Goal: Task Accomplishment & Management: Manage account settings

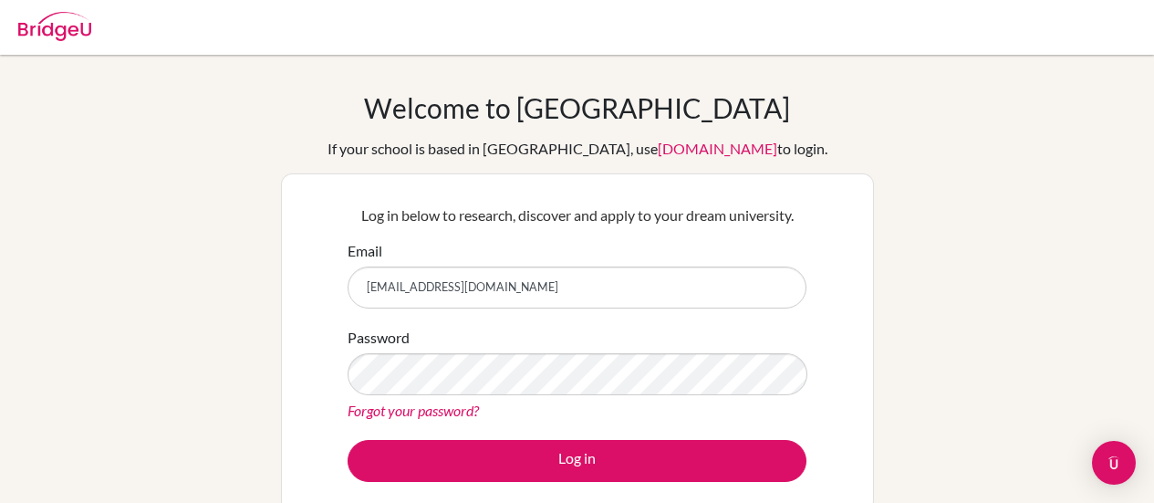
scroll to position [118, 0]
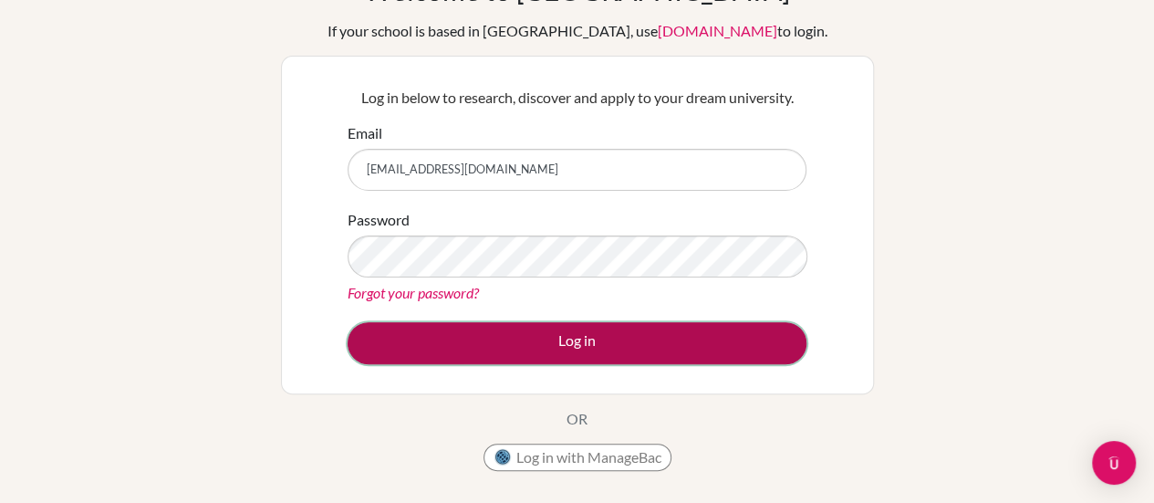
click at [695, 338] on button "Log in" at bounding box center [577, 343] width 459 height 42
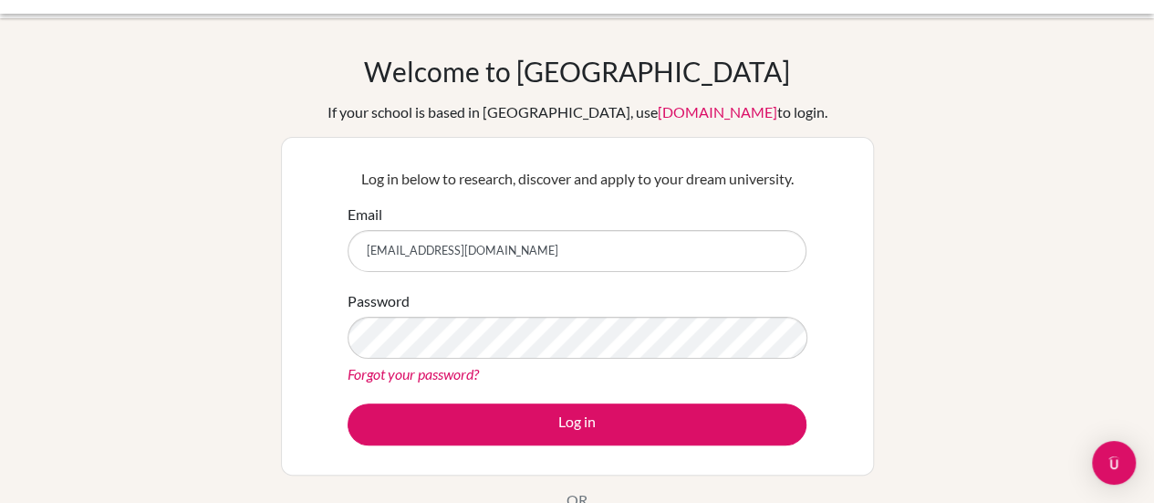
scroll to position [103, 0]
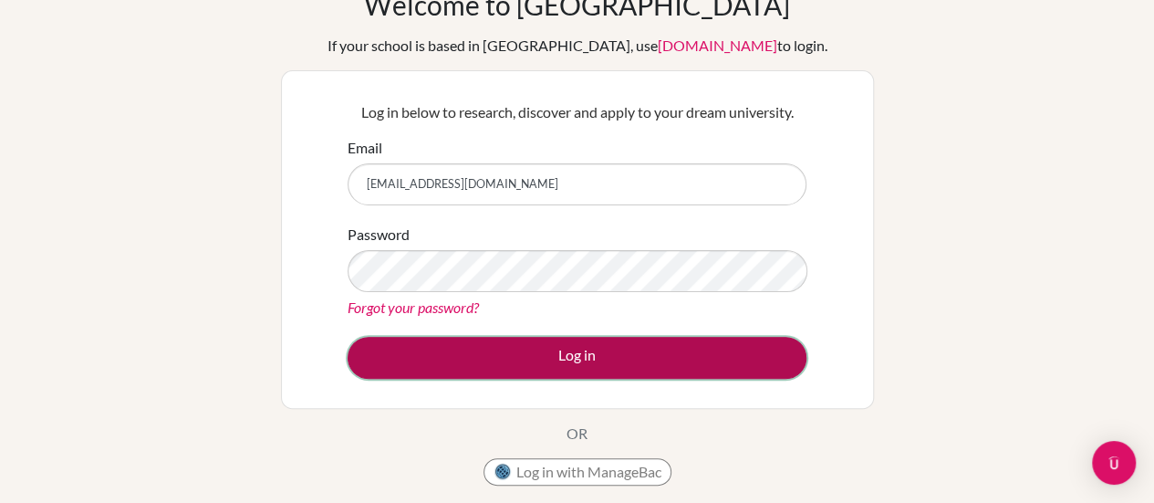
click at [670, 363] on button "Log in" at bounding box center [577, 358] width 459 height 42
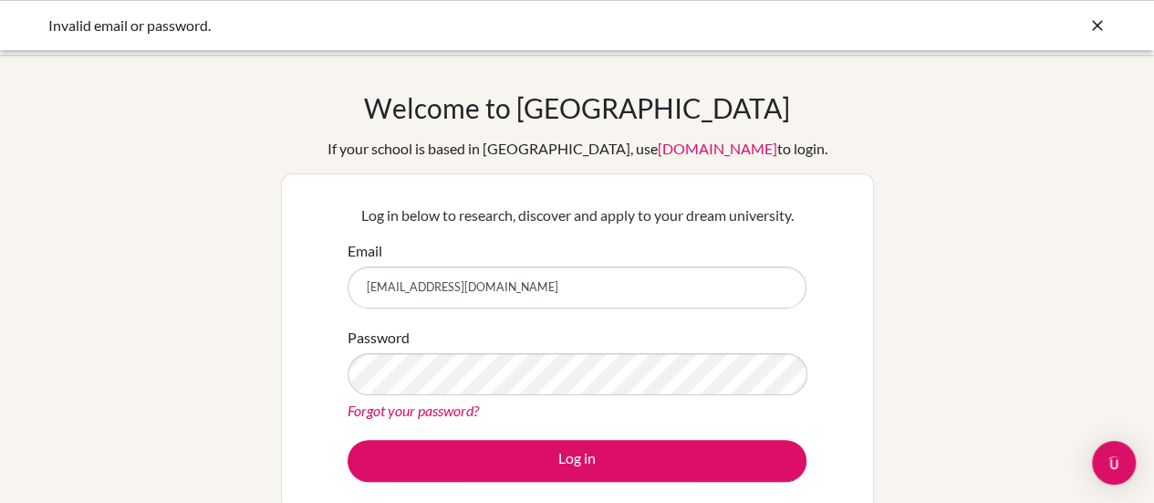
click at [462, 416] on link "Forgot your password?" at bounding box center [413, 409] width 131 height 17
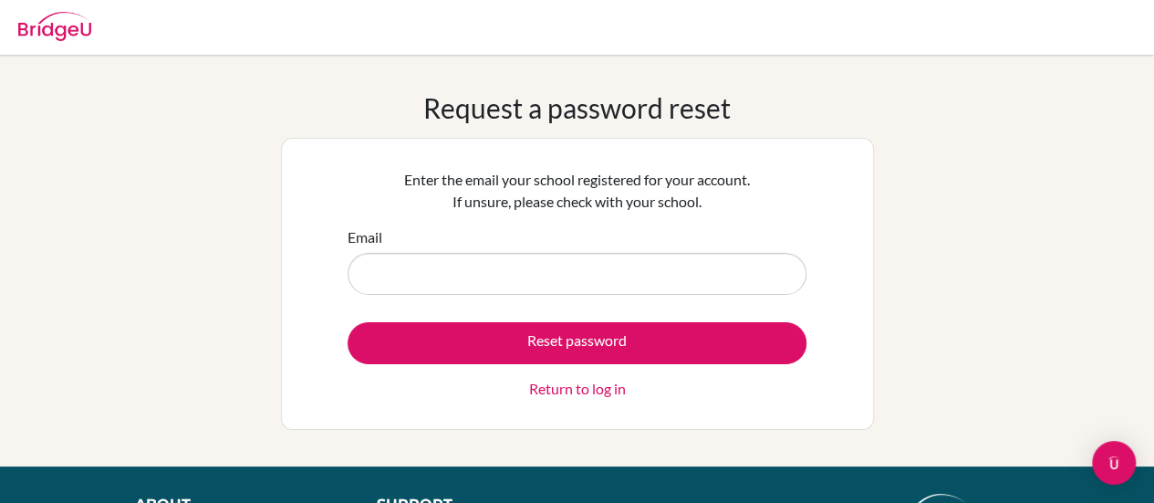
type input "[EMAIL_ADDRESS][DOMAIN_NAME]"
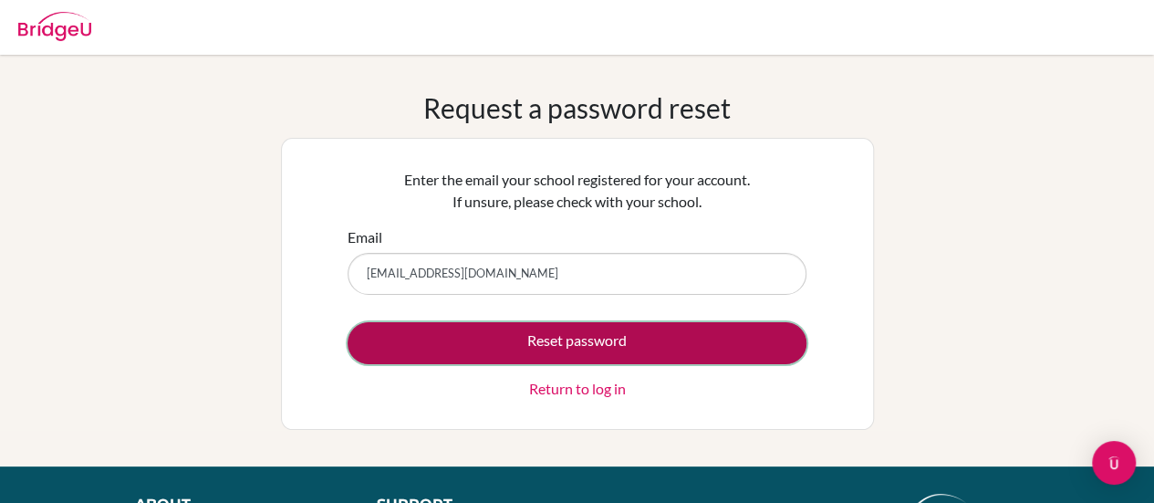
click at [651, 335] on button "Reset password" at bounding box center [577, 343] width 459 height 42
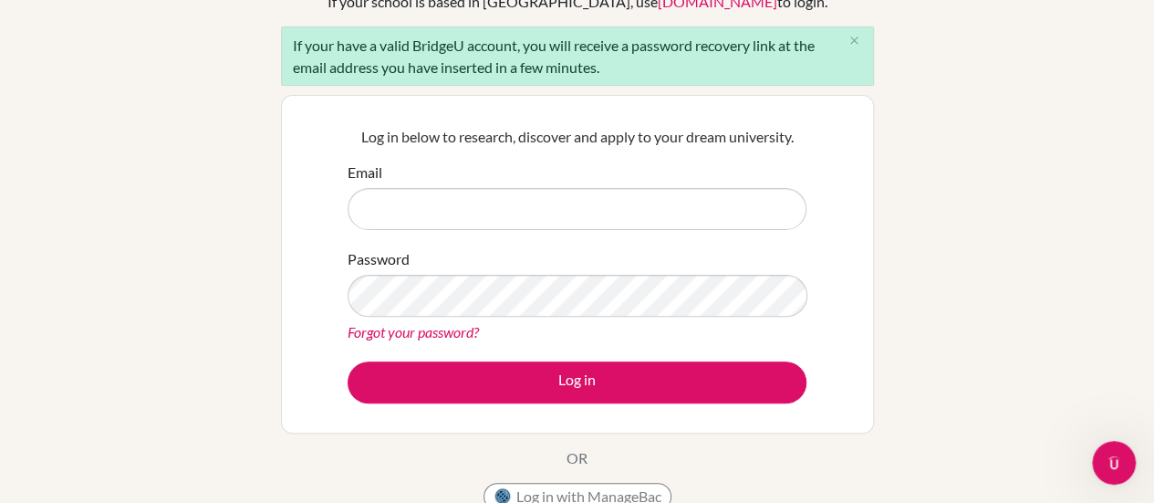
type input "[EMAIL_ADDRESS][DOMAIN_NAME]"
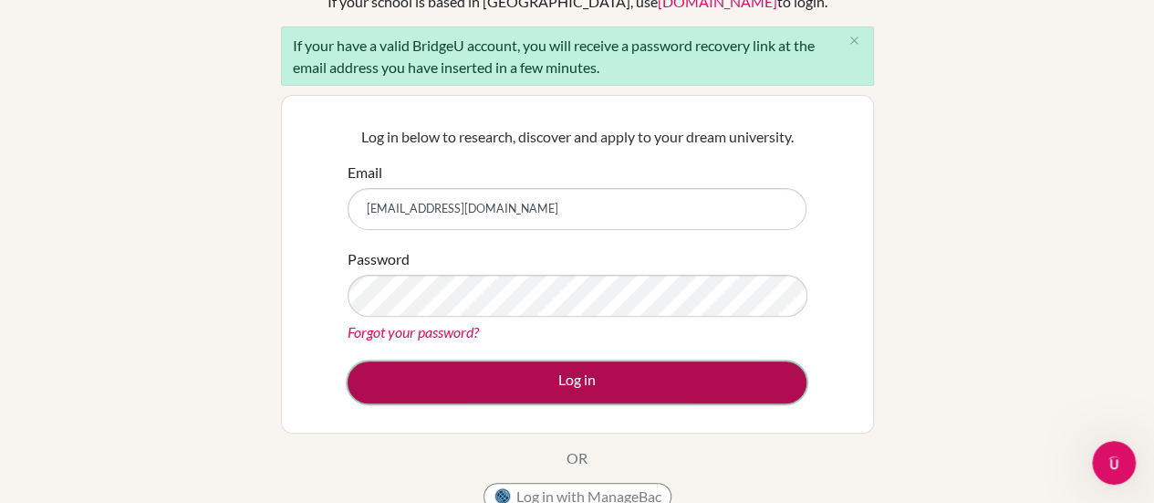
click at [700, 383] on button "Log in" at bounding box center [577, 382] width 459 height 42
